Goal: Contribute content

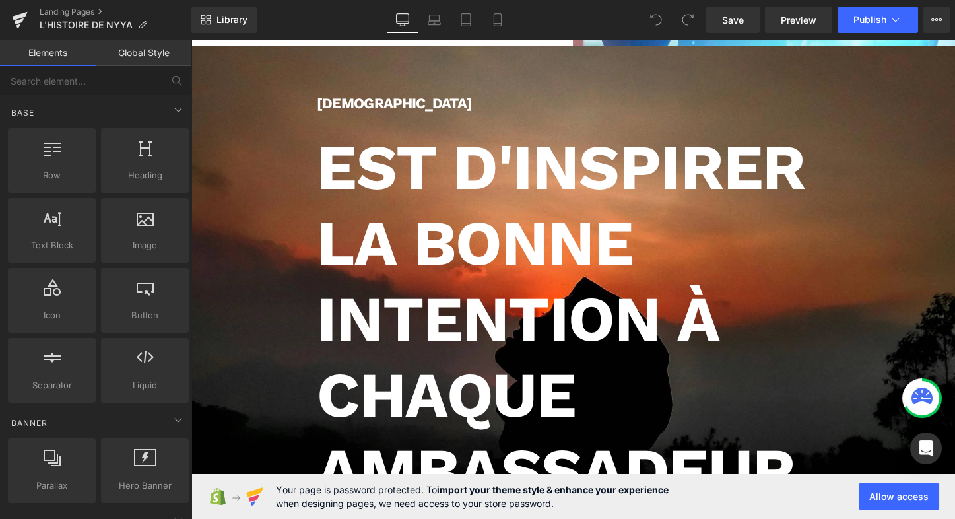
scroll to position [442, 0]
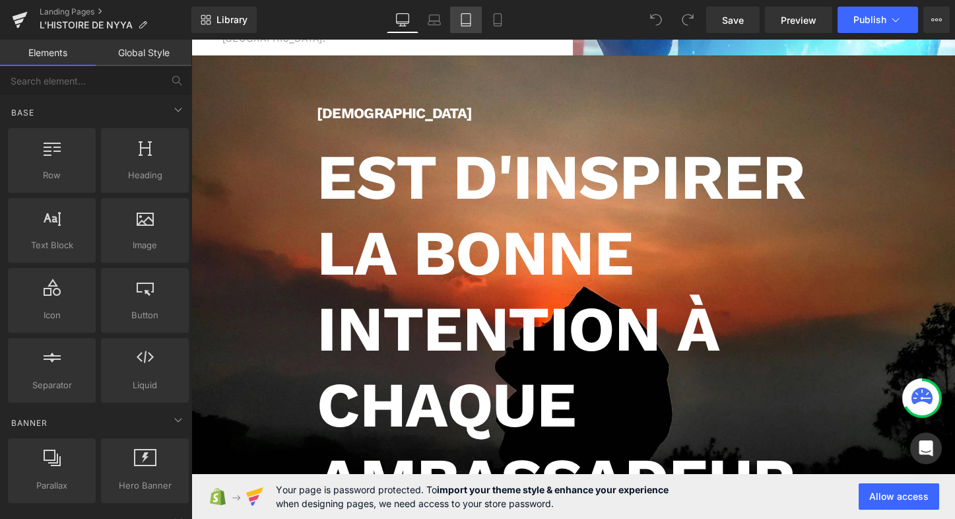
click at [468, 19] on icon at bounding box center [465, 19] width 13 height 13
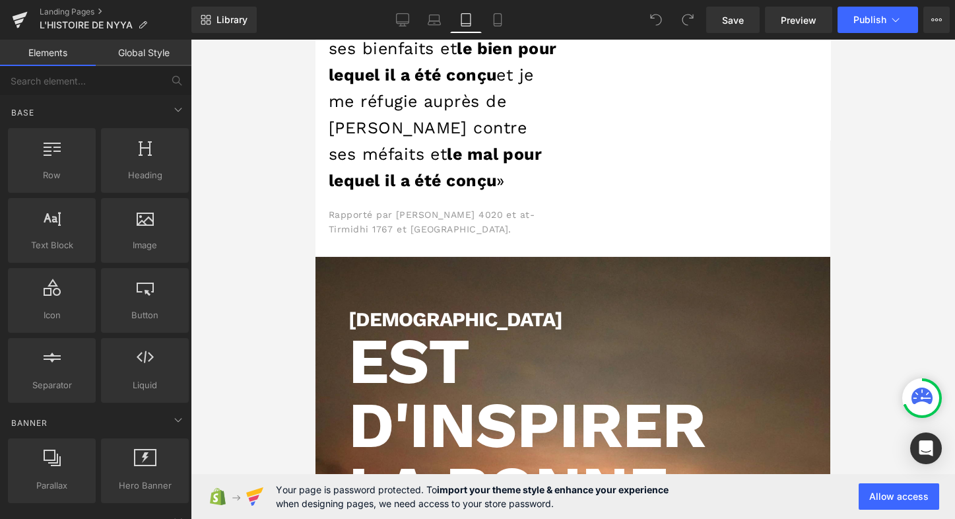
scroll to position [8304, 510]
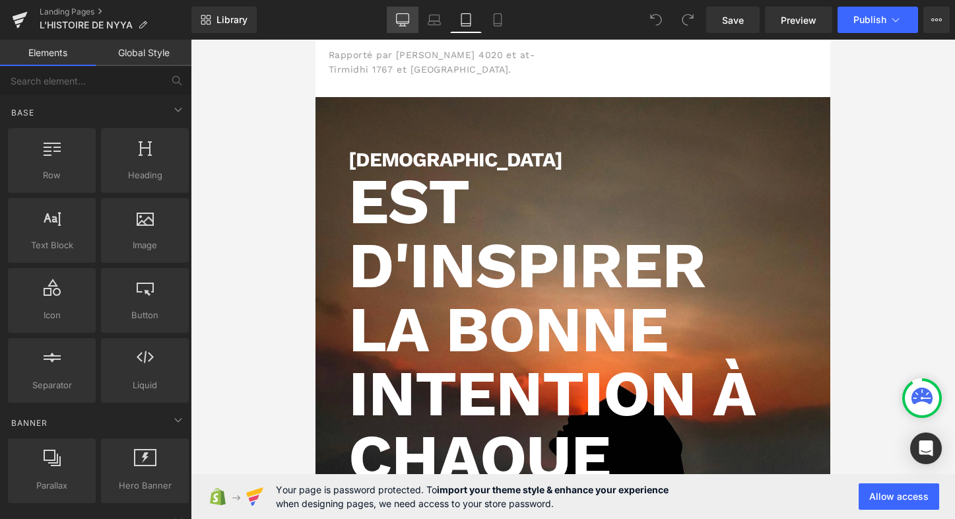
click at [405, 20] on icon at bounding box center [402, 19] width 13 height 13
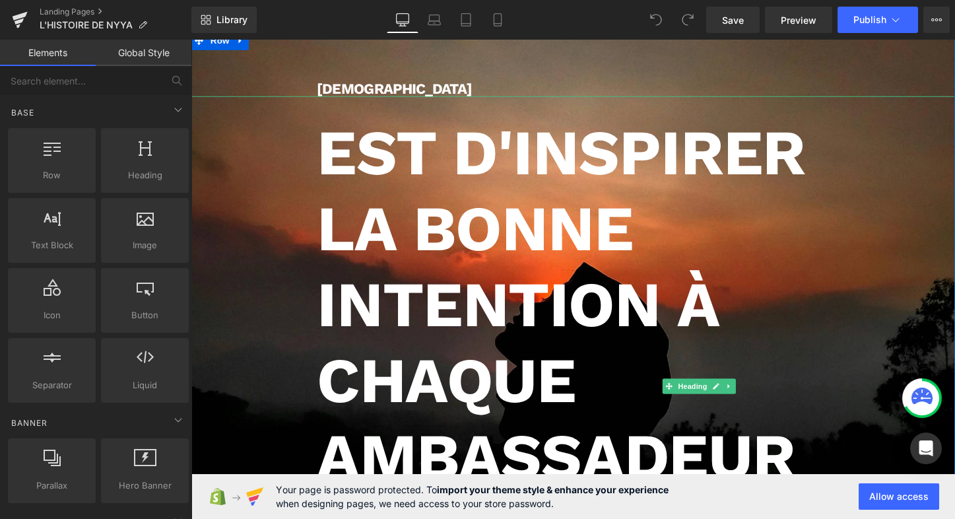
scroll to position [466, 0]
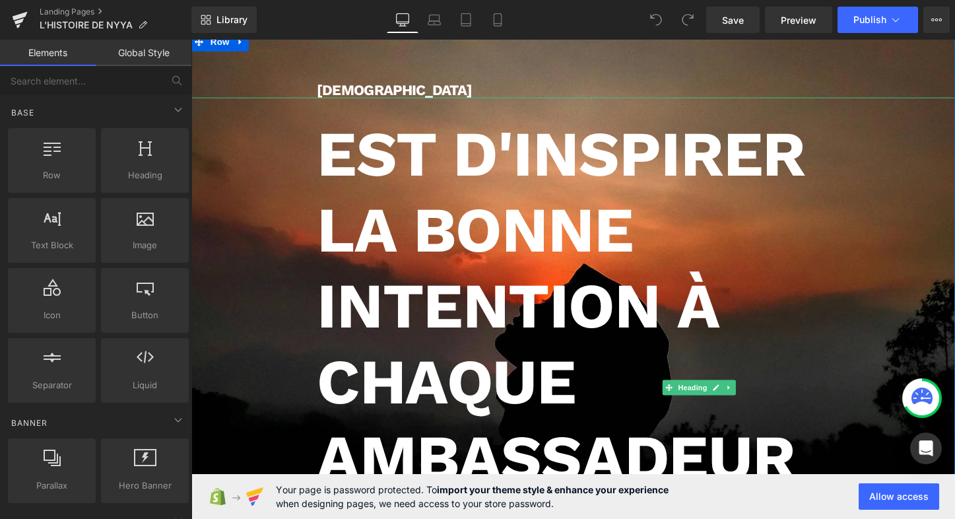
click at [465, 167] on h1 "Est d'inspirer la bonne intention À CHAQUE AMBASSADEUR DU BIEN* dans le monde." at bounding box center [590, 397] width 535 height 554
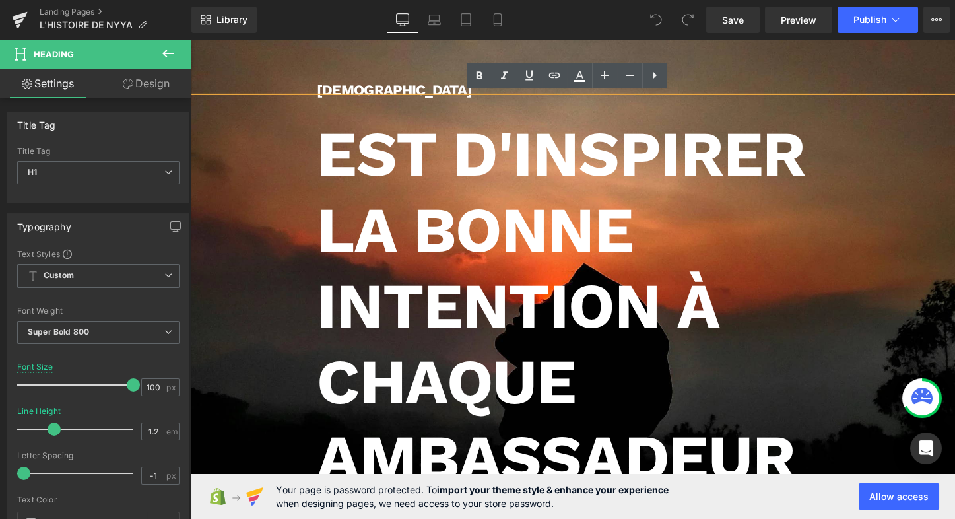
click at [537, 158] on h1 "Est d'inspirer la bonne intention À CHAQUE AMBASSADEUR DU BIEN* dans le monde." at bounding box center [590, 397] width 535 height 554
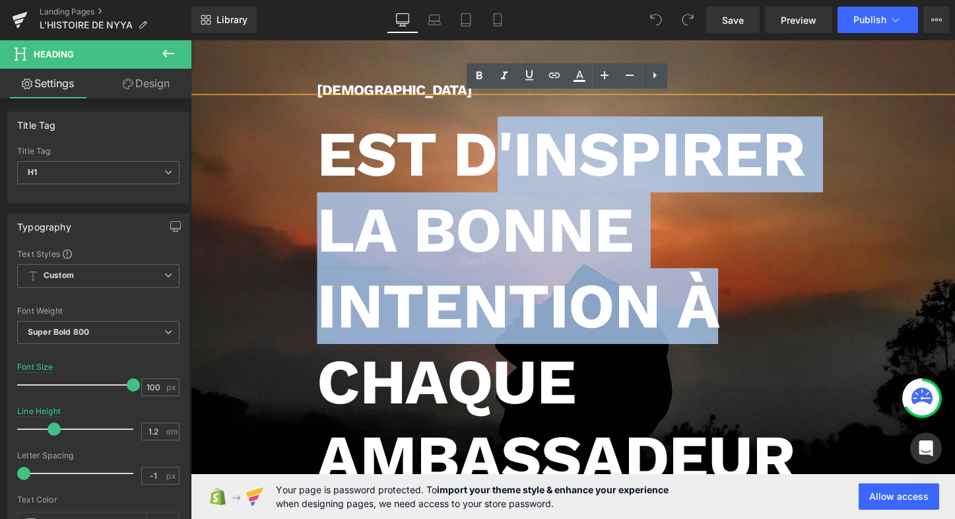
drag, startPoint x: 510, startPoint y: 149, endPoint x: 746, endPoint y: 319, distance: 291.1
click at [746, 319] on h1 "Est d'inspirer la bonne intention À CHAQUE AMBASSADEUR DU BIEN* dans le monde." at bounding box center [590, 397] width 535 height 554
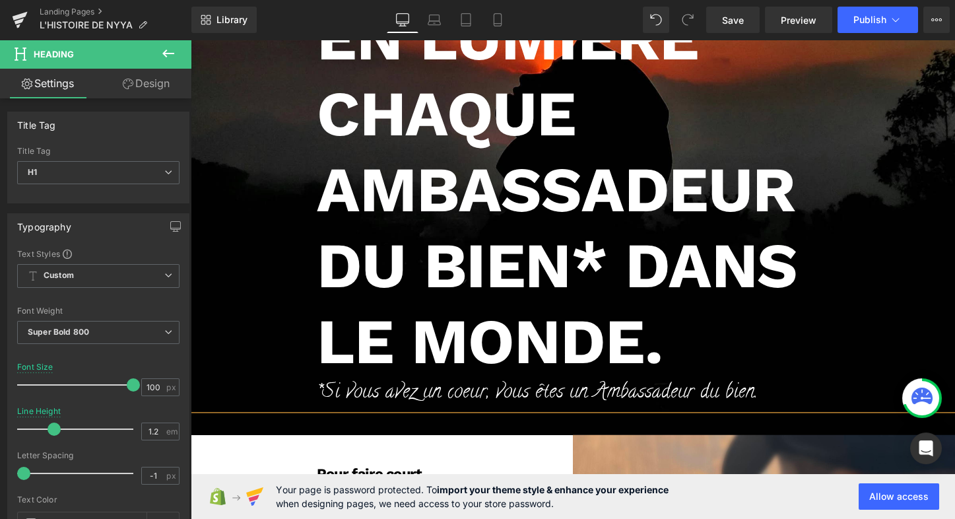
scroll to position [675, 0]
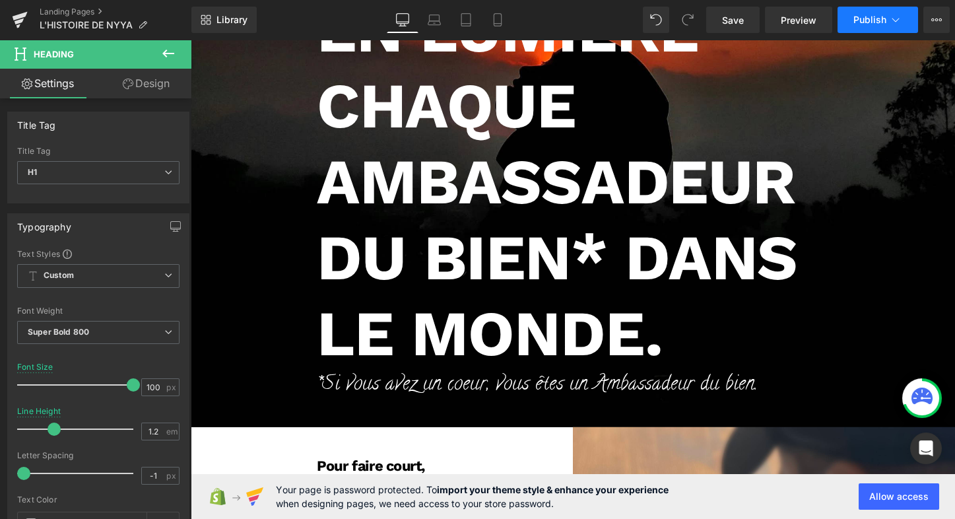
click at [874, 23] on span "Publish" at bounding box center [869, 20] width 33 height 11
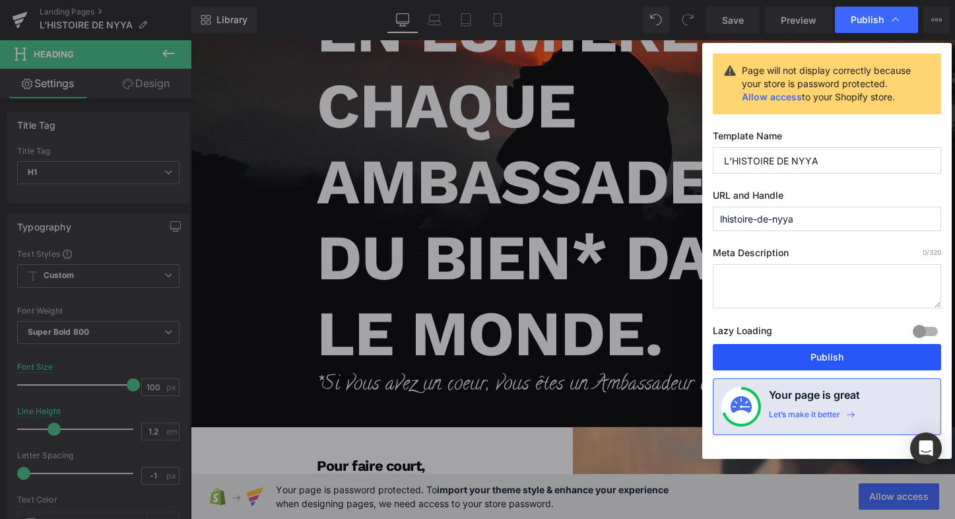
click at [809, 350] on button "Publish" at bounding box center [827, 357] width 228 height 26
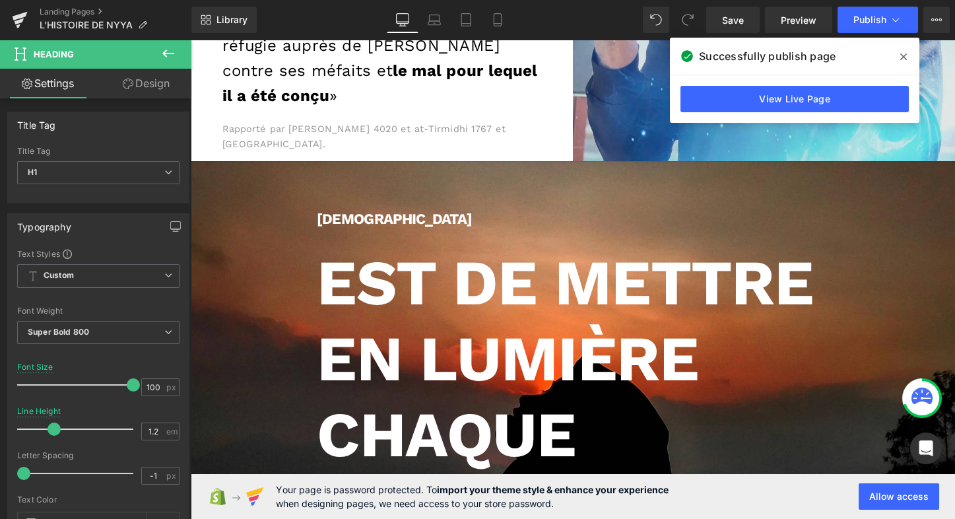
scroll to position [395, 0]
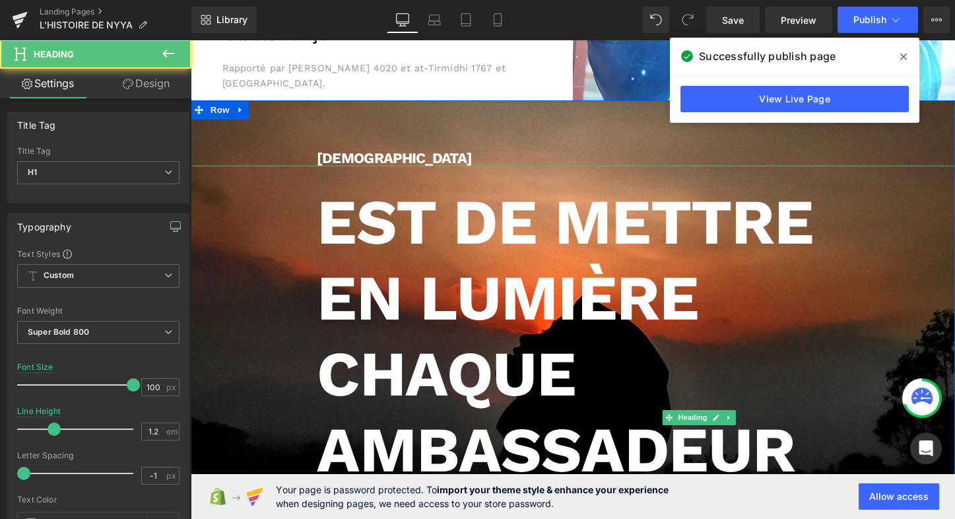
click at [563, 229] on h1 "Est dE METTRE EN LUMIÈRE CHAQUE AMBASSADEUR DU BIEN* dans le monde." at bounding box center [590, 428] width 535 height 475
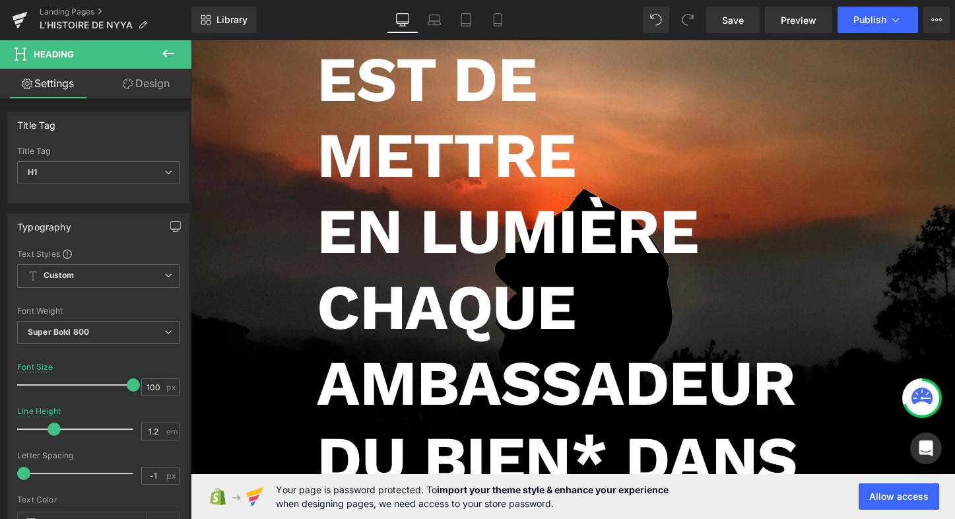
scroll to position [545, 0]
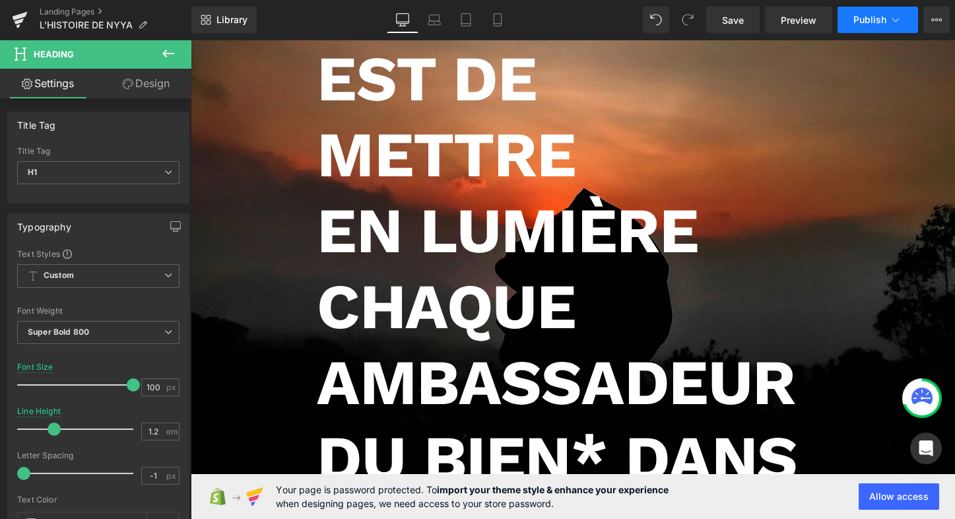
click at [882, 28] on button "Publish" at bounding box center [878, 20] width 81 height 26
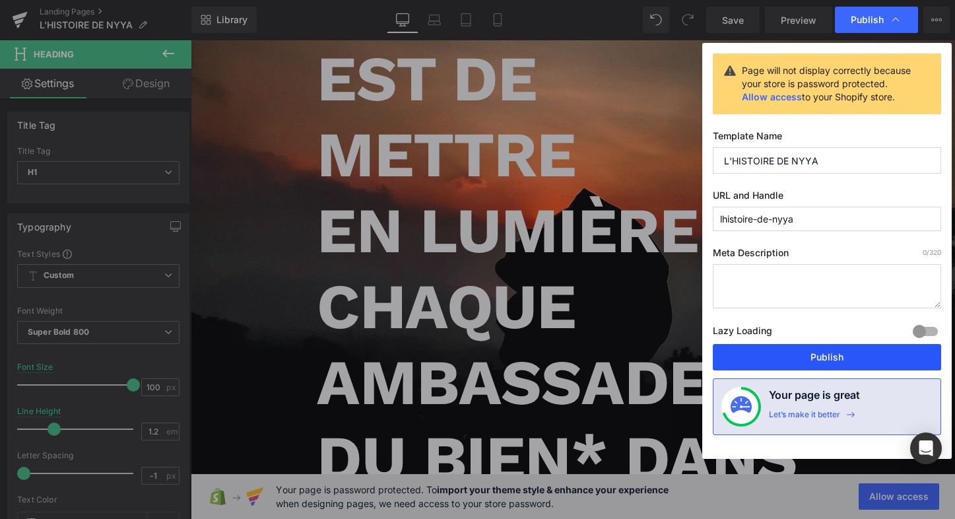
click at [803, 356] on button "Publish" at bounding box center [827, 357] width 228 height 26
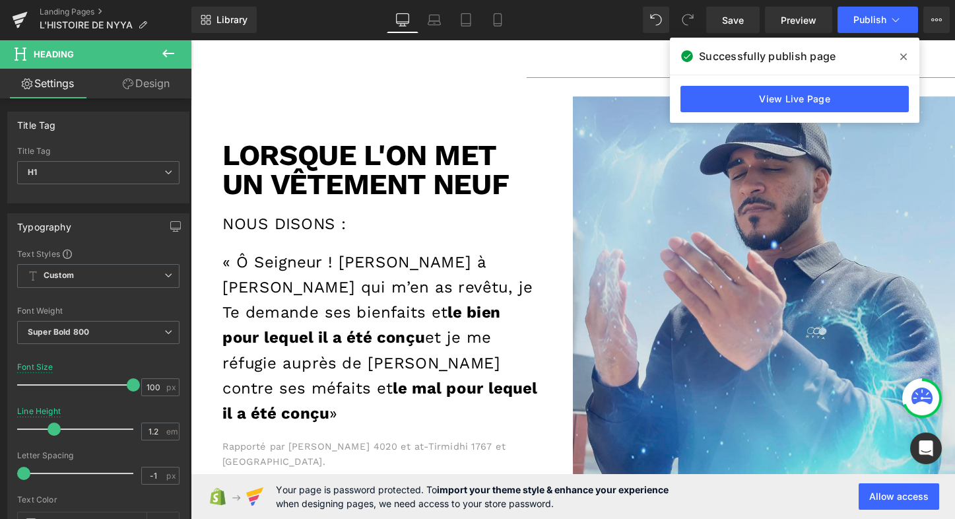
scroll to position [0, 0]
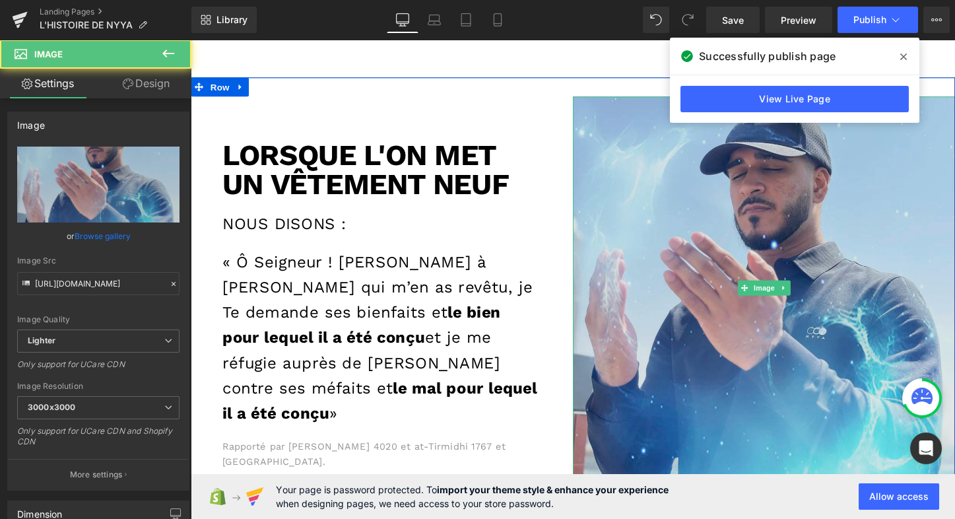
click at [610, 133] on img at bounding box center [789, 298] width 399 height 399
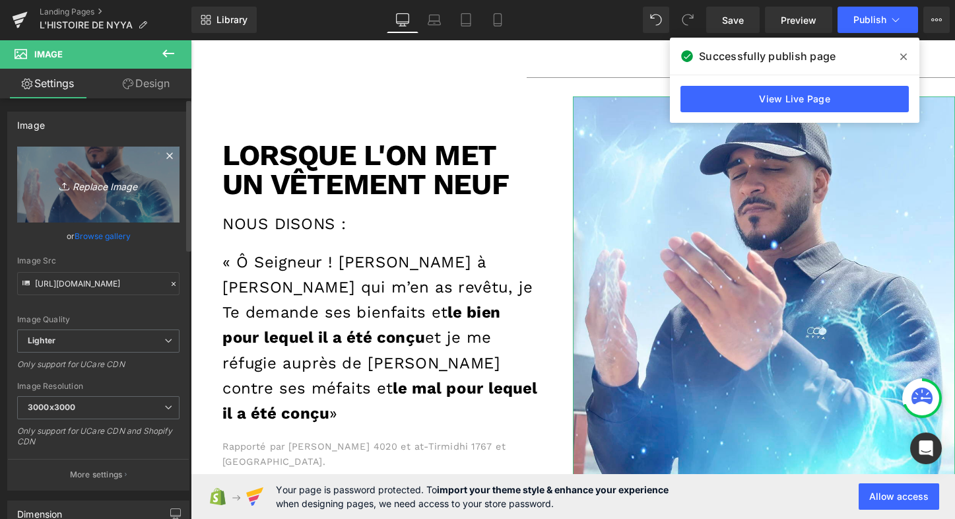
click at [104, 185] on icon "Replace Image" at bounding box center [99, 184] width 106 height 17
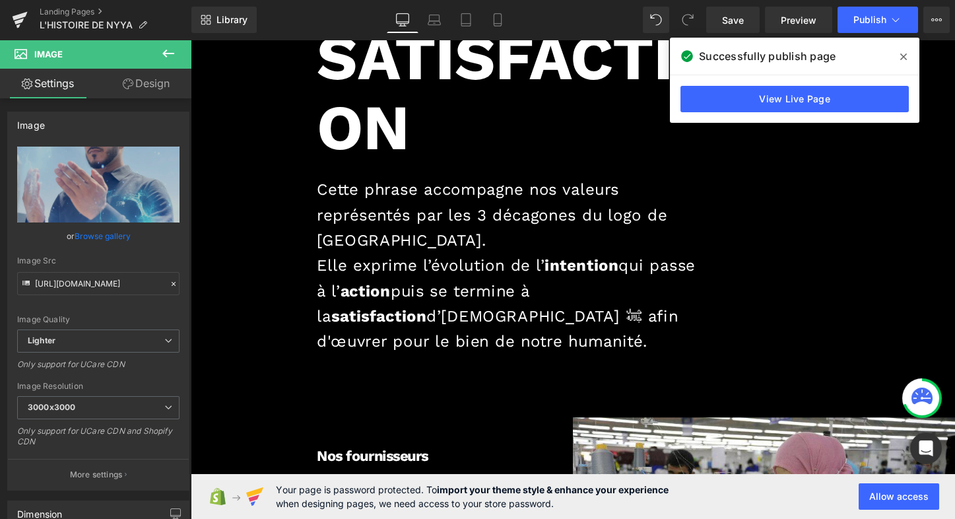
scroll to position [3873, 0]
click at [57, 14] on link "Landing Pages" at bounding box center [116, 12] width 152 height 11
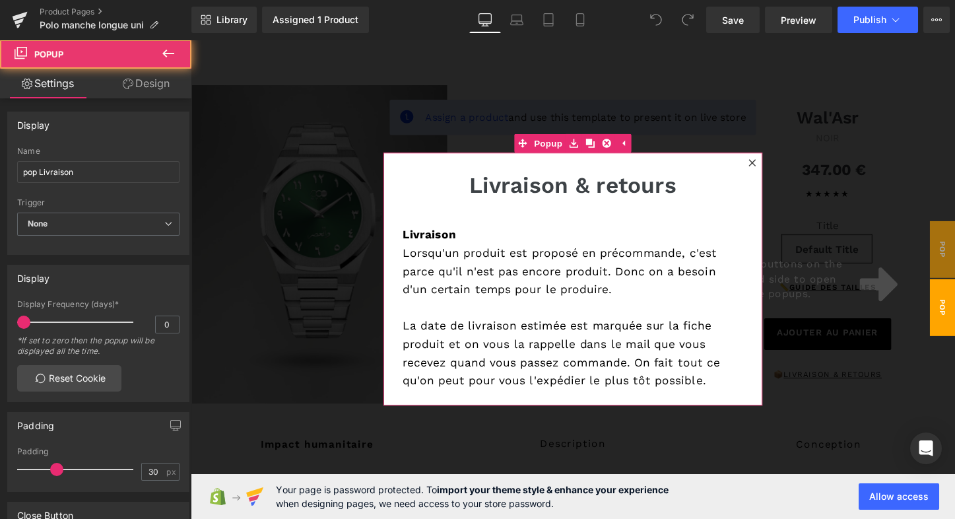
click at [775, 169] on icon at bounding box center [778, 168] width 8 height 8
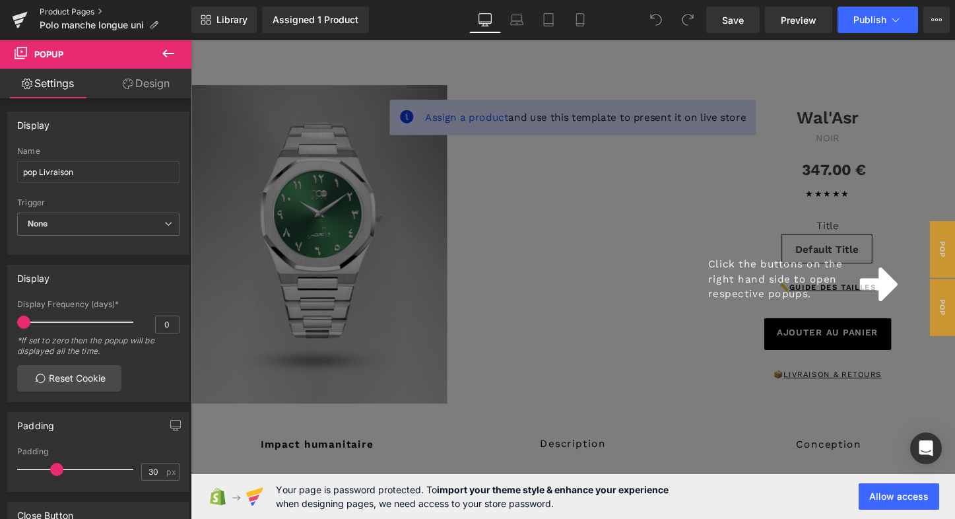
click at [52, 13] on link "Product Pages" at bounding box center [116, 12] width 152 height 11
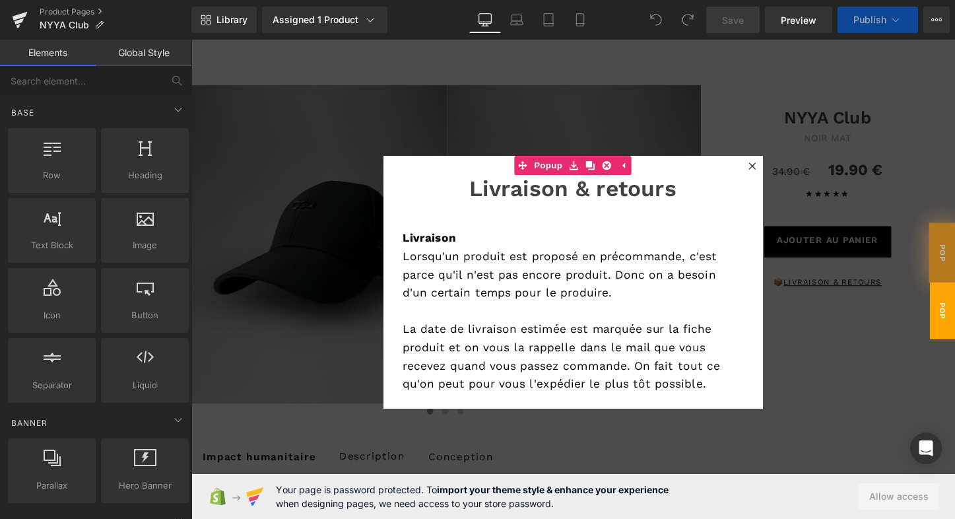
click at [774, 171] on icon at bounding box center [778, 172] width 8 height 8
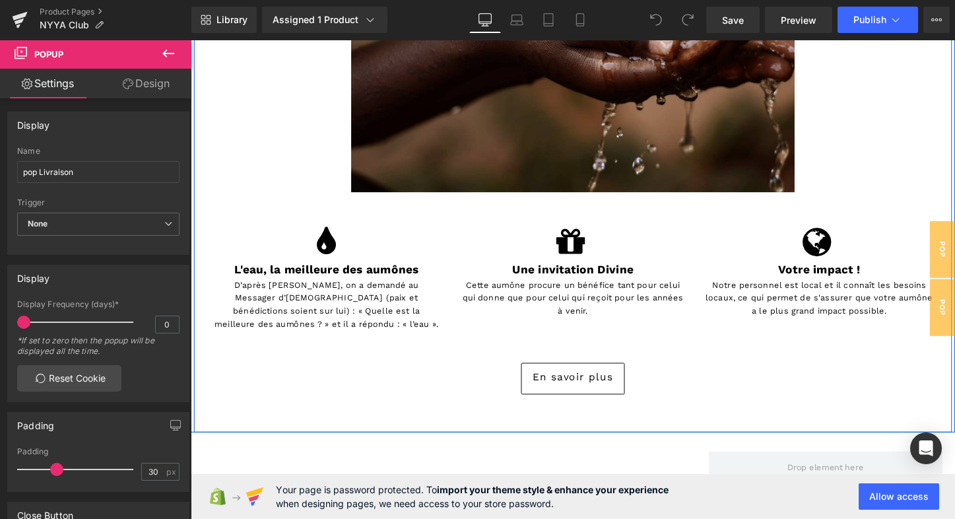
scroll to position [805, 0]
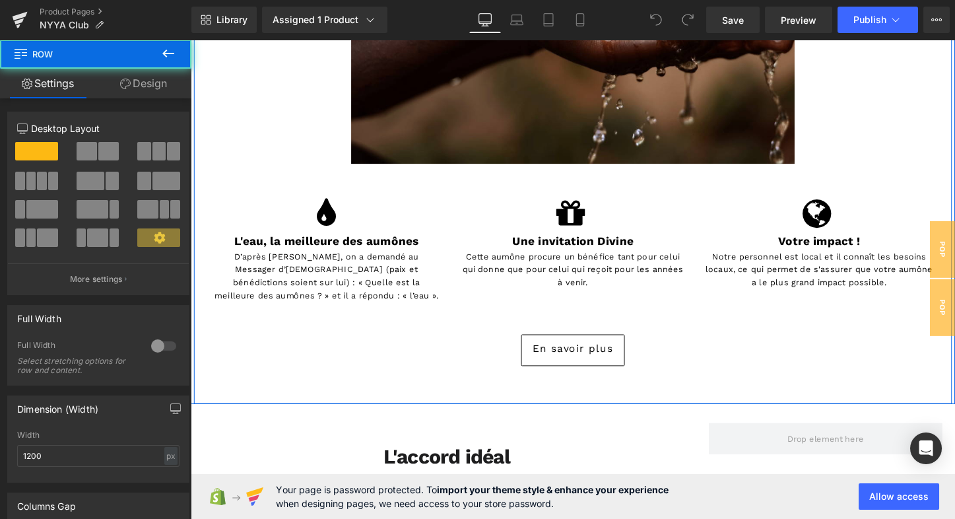
click at [213, 408] on div "10% de votre achat pour Heading « L'ACCÈS À L'EAU EN [GEOGRAPHIC_DATA] » à l'in…" at bounding box center [590, 74] width 792 height 679
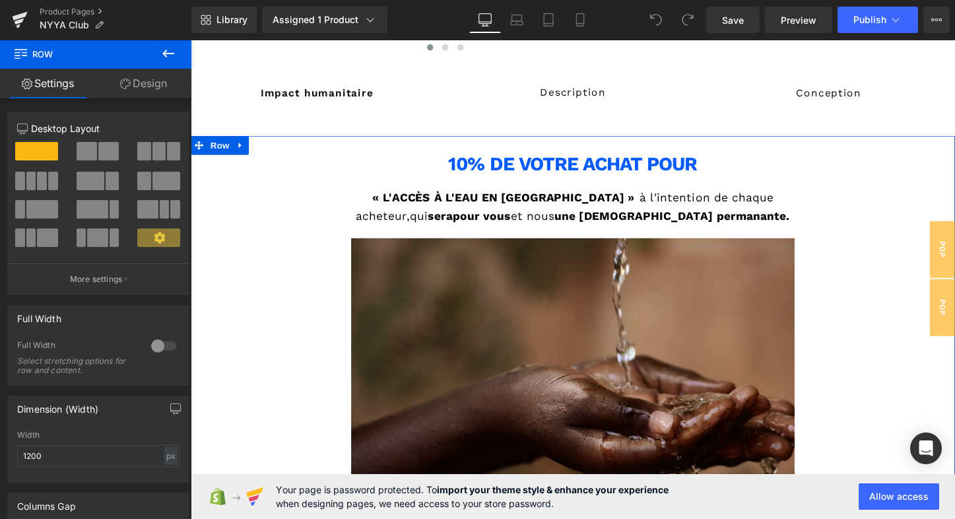
scroll to position [297, 0]
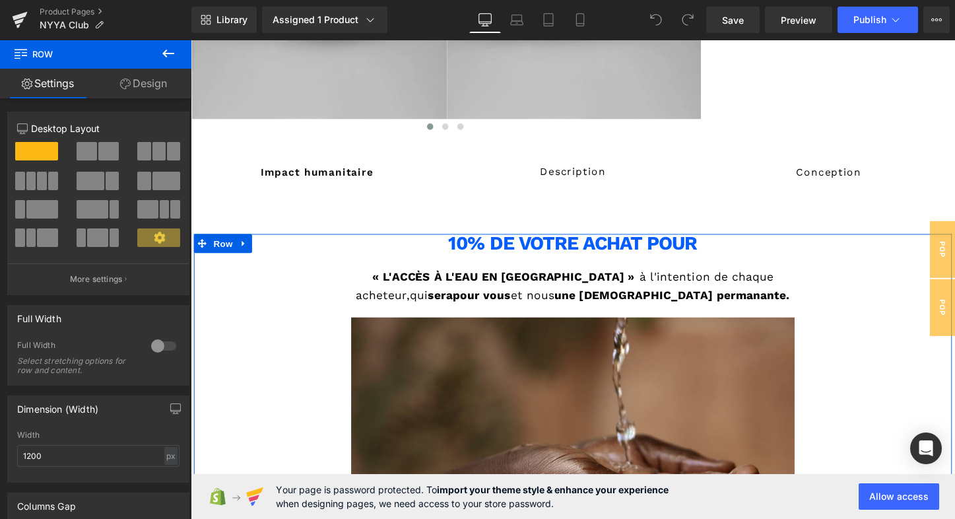
click at [147, 84] on link "Design" at bounding box center [144, 84] width 96 height 30
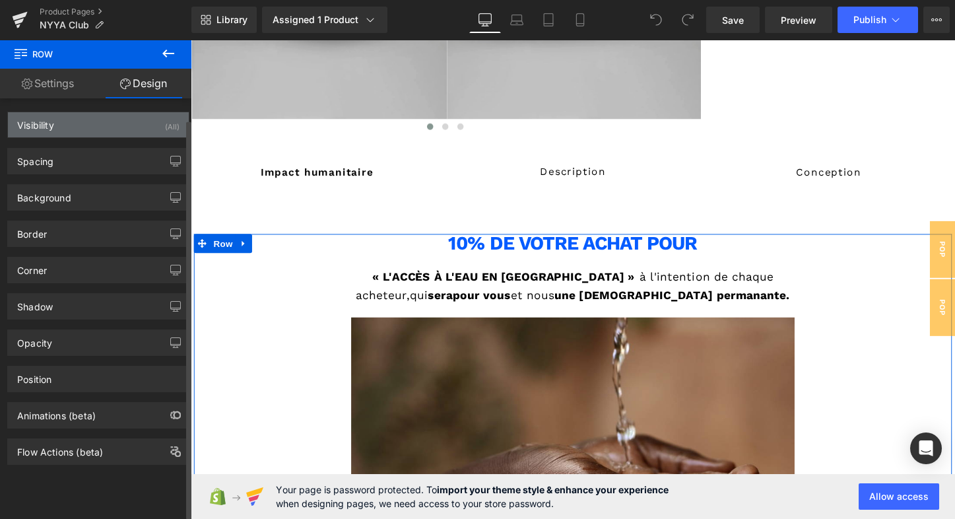
click at [100, 119] on div "Visibility (All)" at bounding box center [98, 124] width 181 height 25
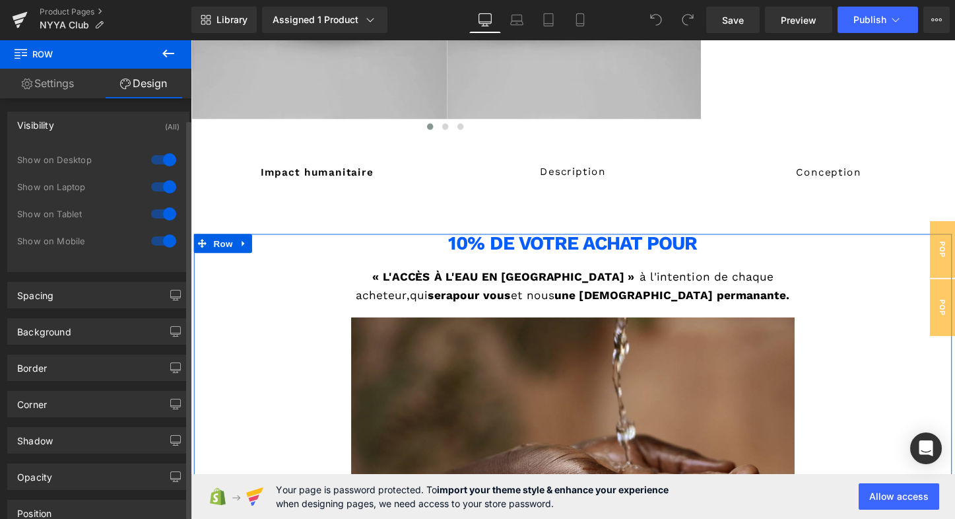
click at [156, 238] on div at bounding box center [164, 240] width 32 height 21
click at [149, 154] on div at bounding box center [164, 159] width 32 height 21
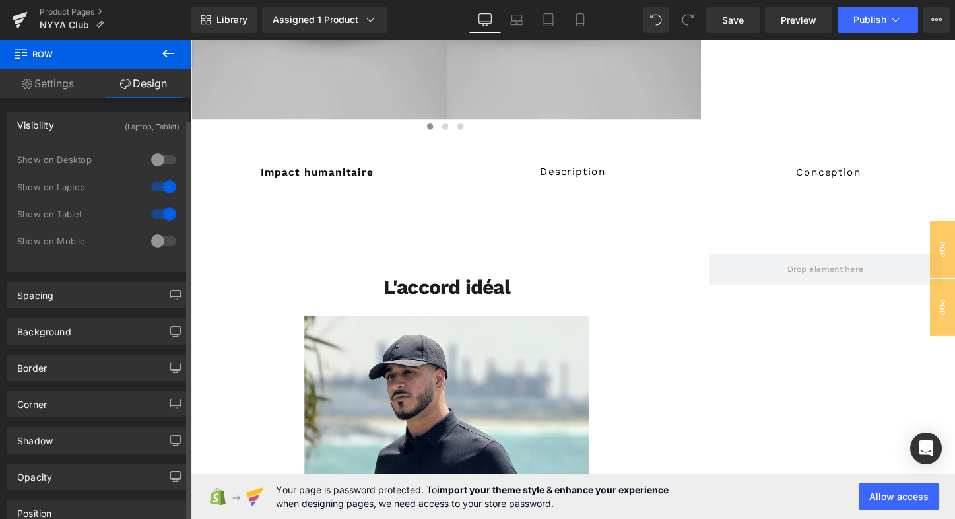
click at [154, 181] on div at bounding box center [164, 186] width 32 height 21
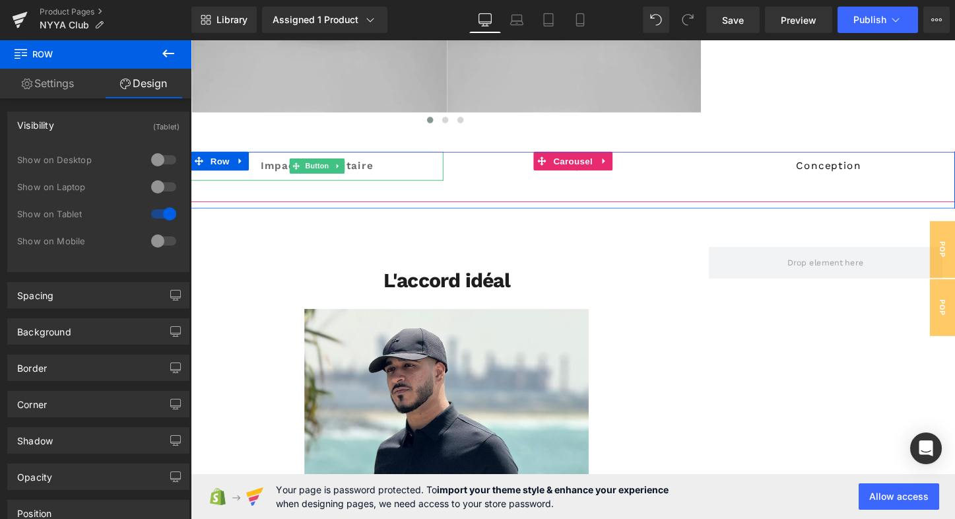
scroll to position [305, 0]
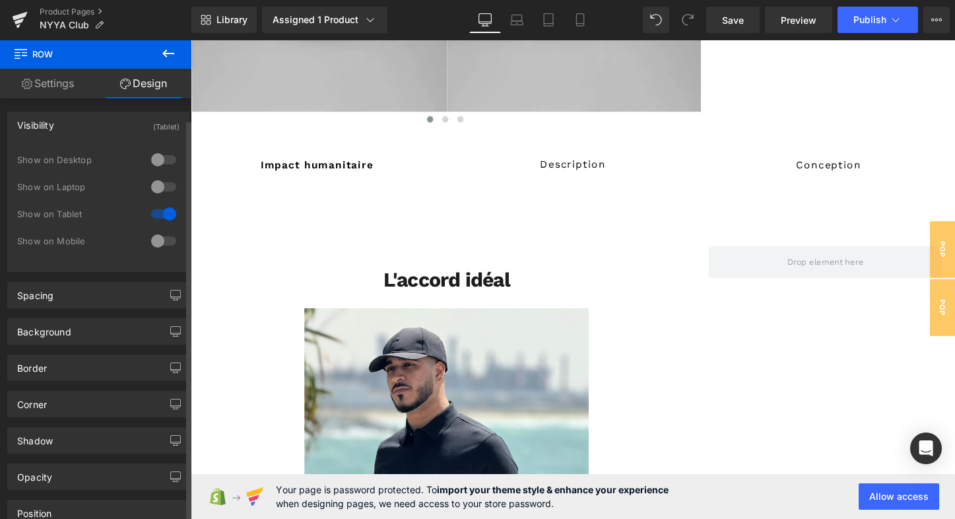
click at [162, 213] on div at bounding box center [164, 213] width 32 height 21
click at [890, 22] on icon at bounding box center [895, 19] width 13 height 13
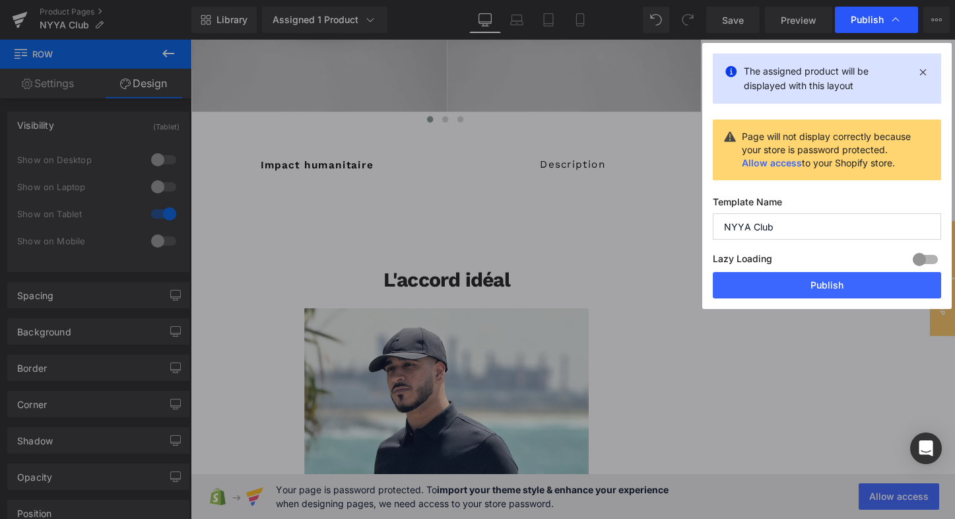
click at [902, 17] on div "Publish" at bounding box center [876, 20] width 83 height 26
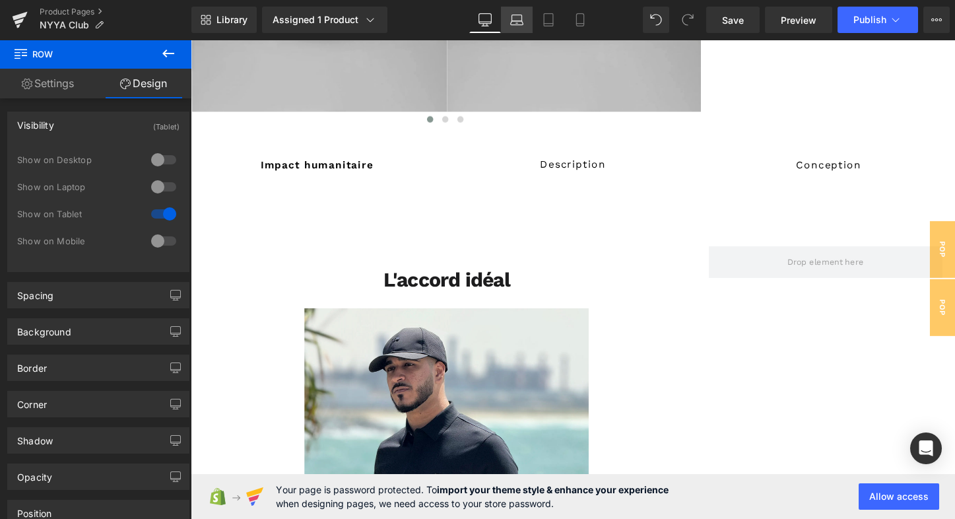
click at [521, 22] on icon at bounding box center [516, 19] width 13 height 13
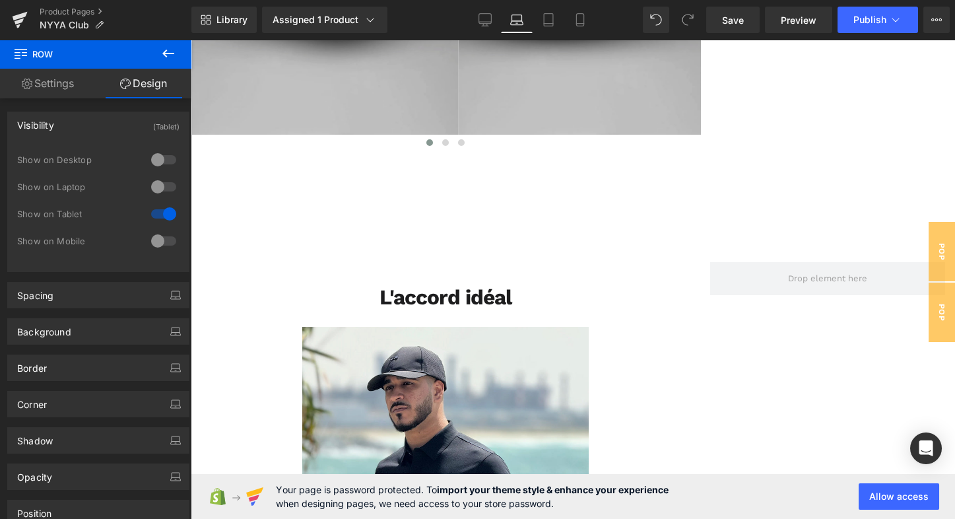
scroll to position [0, 0]
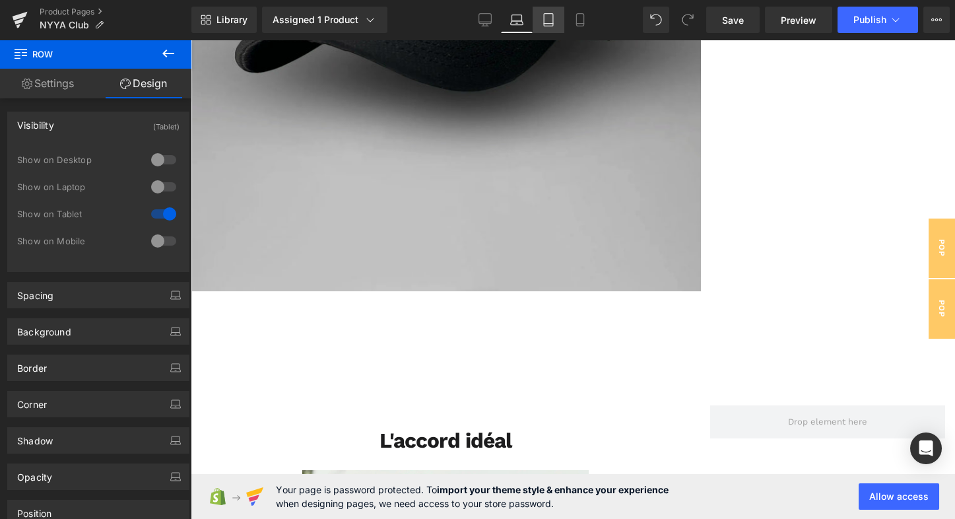
click at [546, 26] on icon at bounding box center [548, 20] width 9 height 13
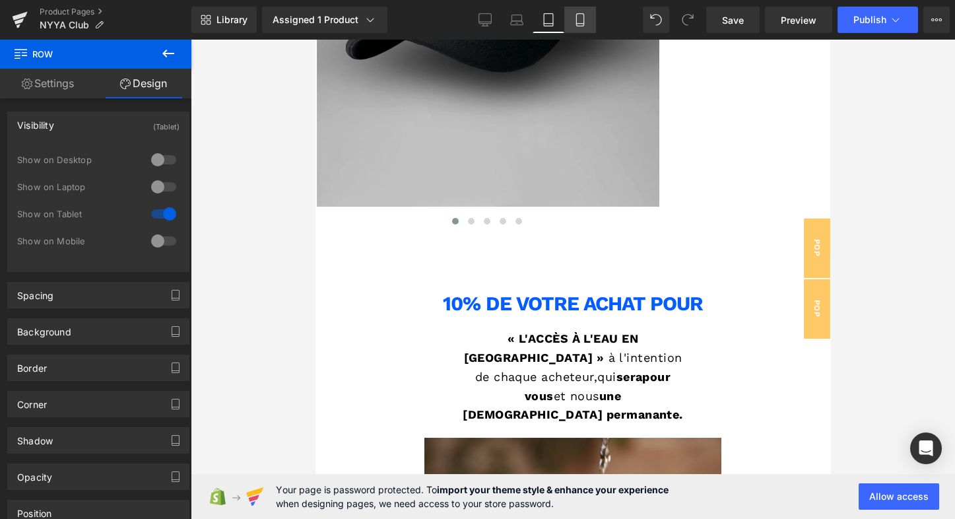
scroll to position [310, 0]
click at [581, 17] on icon at bounding box center [580, 19] width 13 height 13
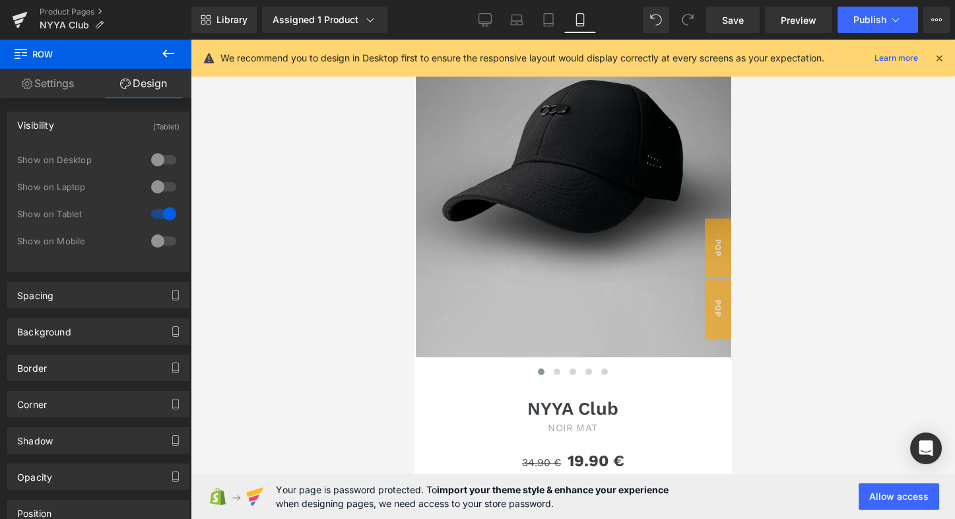
scroll to position [84, 0]
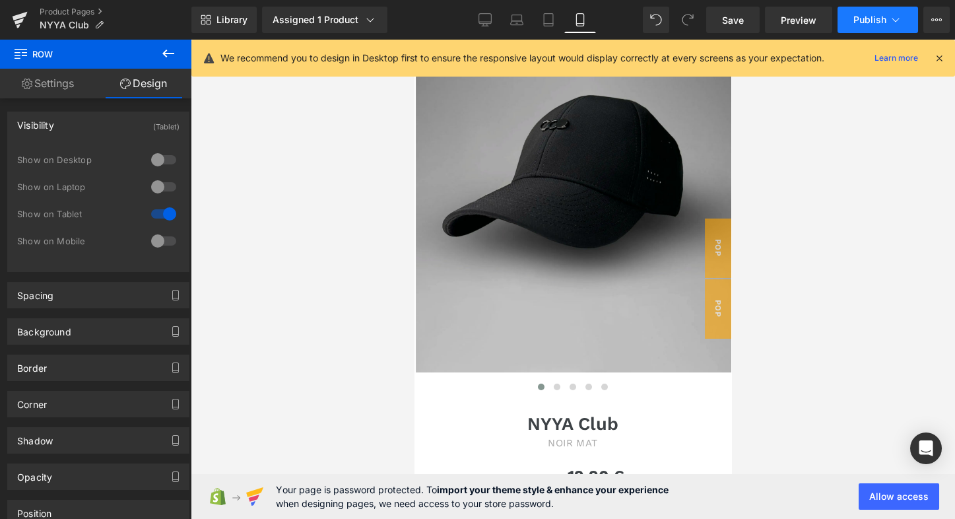
click at [888, 26] on button "Publish" at bounding box center [878, 20] width 81 height 26
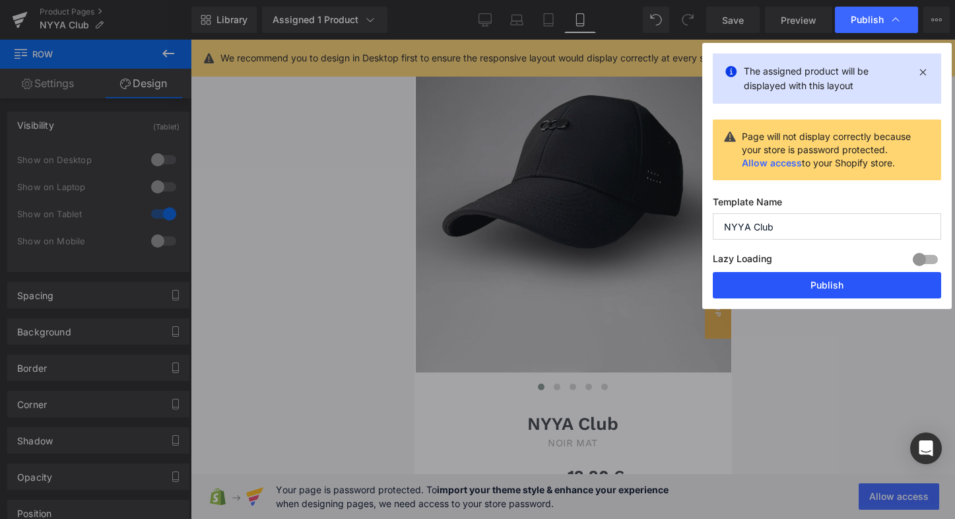
click at [805, 283] on button "Publish" at bounding box center [827, 285] width 228 height 26
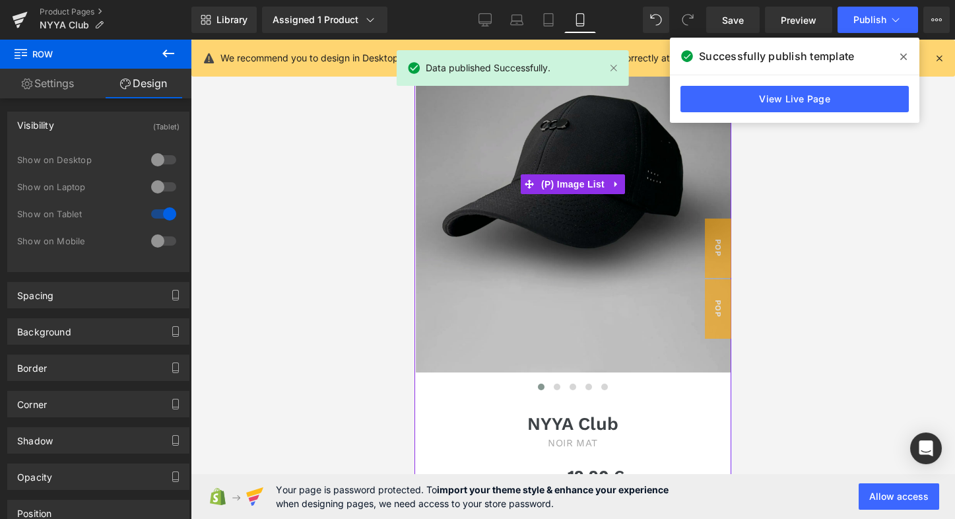
click at [906, 57] on icon at bounding box center [903, 56] width 7 height 11
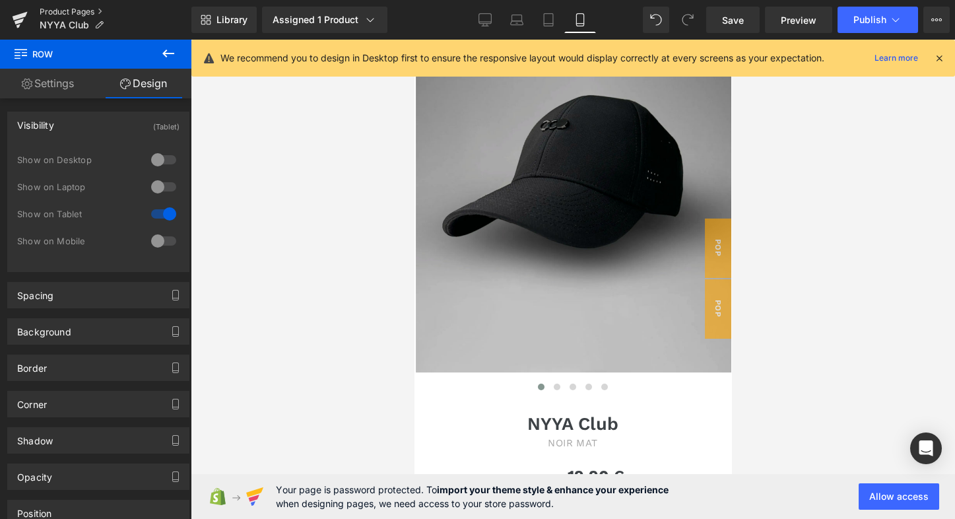
click at [55, 9] on link "Product Pages" at bounding box center [116, 12] width 152 height 11
